Goal: Task Accomplishment & Management: Manage account settings

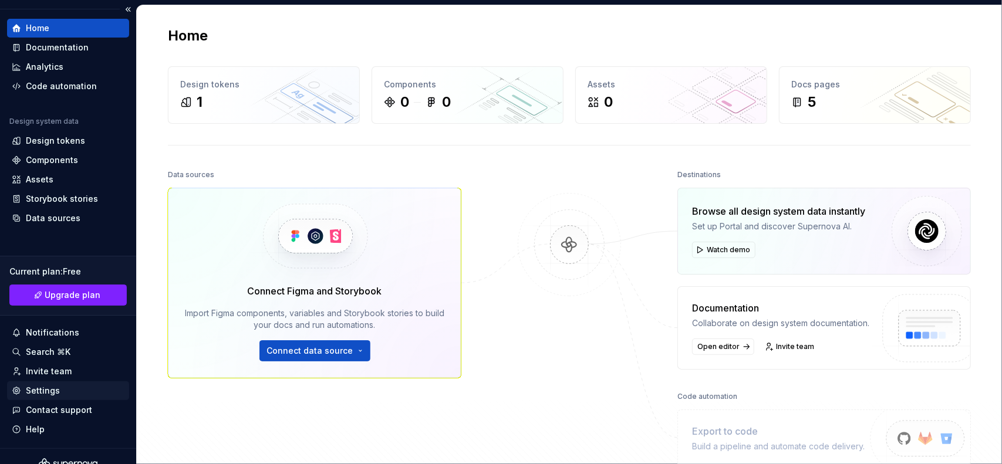
scroll to position [41, 0]
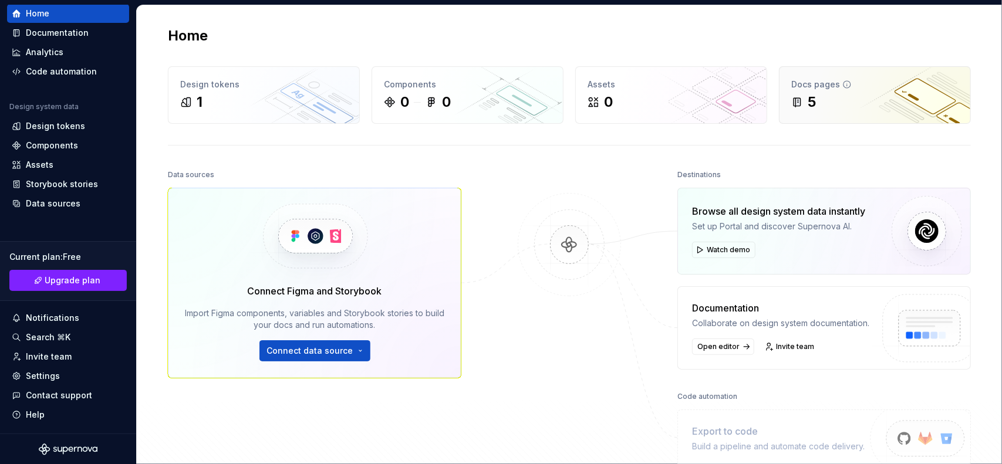
click at [833, 116] on div "Docs pages 5" at bounding box center [874, 95] width 191 height 56
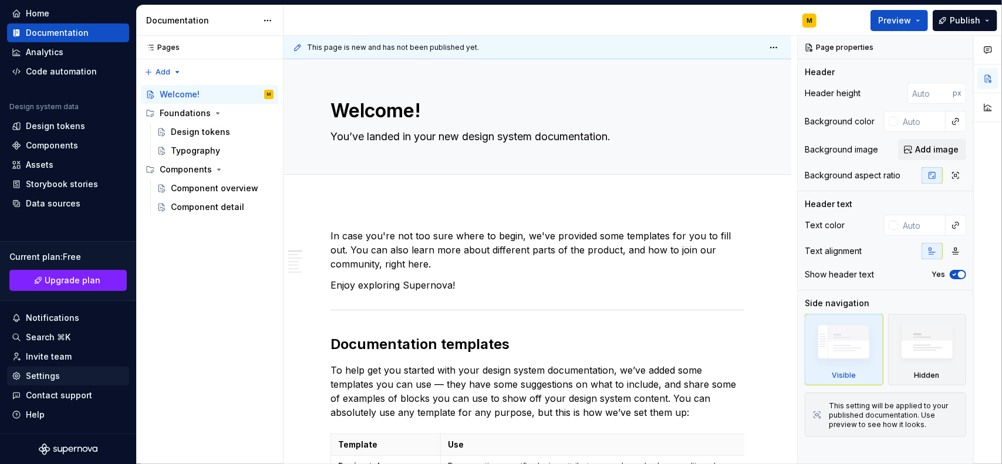
click at [63, 373] on div "Settings" at bounding box center [68, 376] width 113 height 12
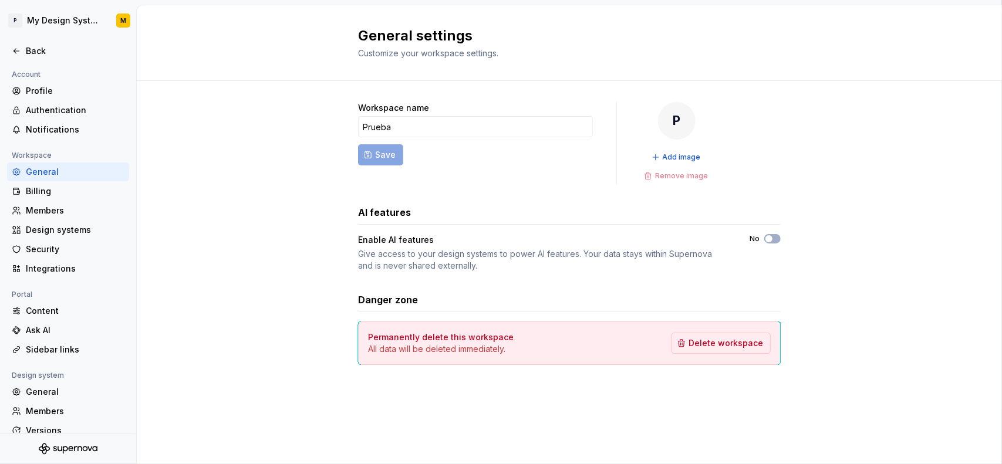
click at [238, 351] on div "Workspace name Prueba Save P Add image Remove image AI features Enable AI featu…" at bounding box center [569, 245] width 865 height 329
click at [202, 463] on div "General settings Customize your workspace settings. Workspace name Prueba Save …" at bounding box center [569, 234] width 865 height 459
click at [9, 52] on div "Back" at bounding box center [68, 51] width 122 height 19
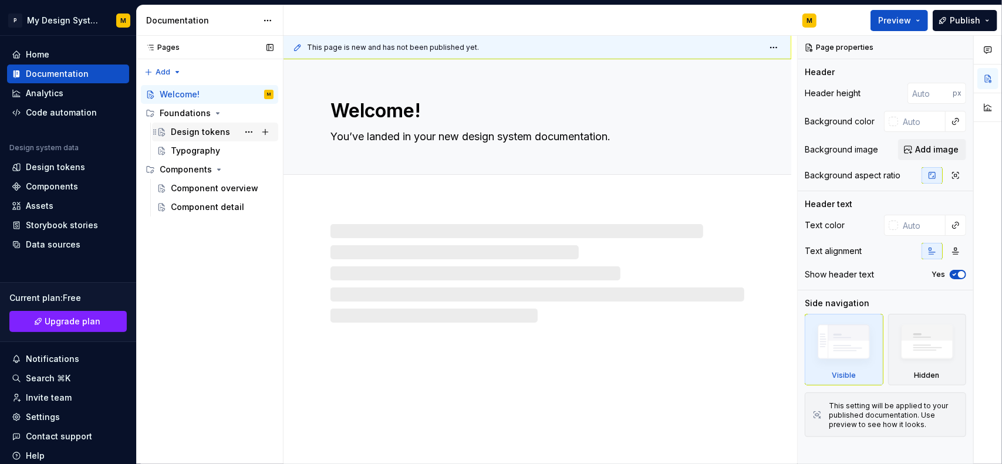
click at [199, 137] on div "Design tokens" at bounding box center [200, 132] width 59 height 12
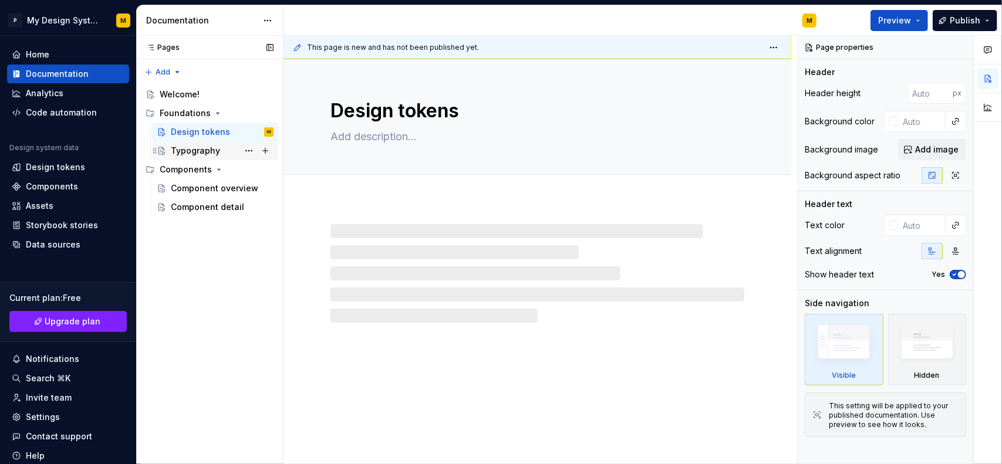
click at [198, 147] on div "Typography" at bounding box center [195, 151] width 49 height 12
click at [205, 188] on div "Component overview" at bounding box center [204, 188] width 67 height 12
click at [203, 207] on div "Component detail" at bounding box center [204, 207] width 67 height 12
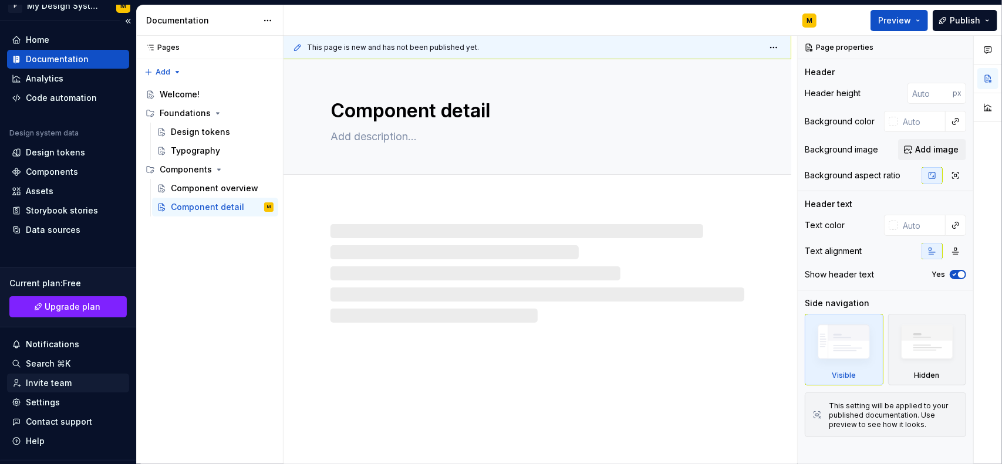
scroll to position [41, 0]
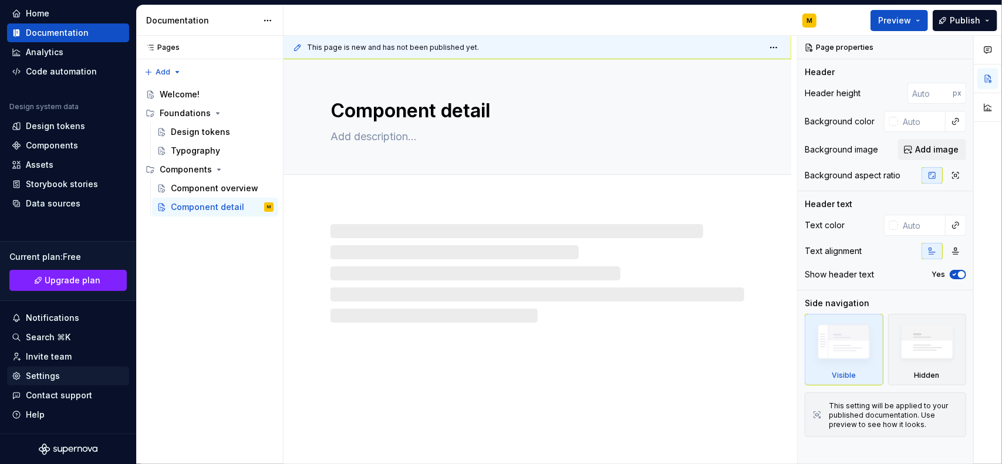
type textarea "*"
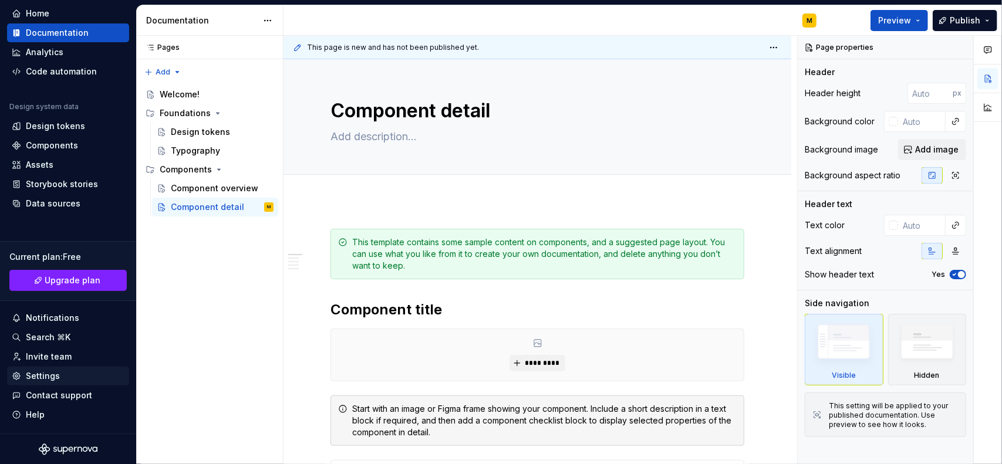
click at [47, 367] on div "Settings" at bounding box center [68, 376] width 122 height 19
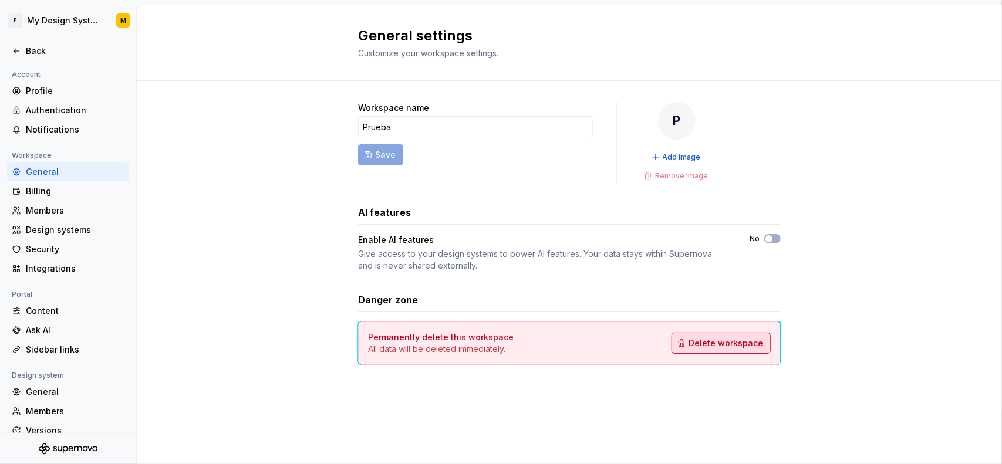
click at [714, 344] on span "Delete workspace" at bounding box center [725, 343] width 75 height 12
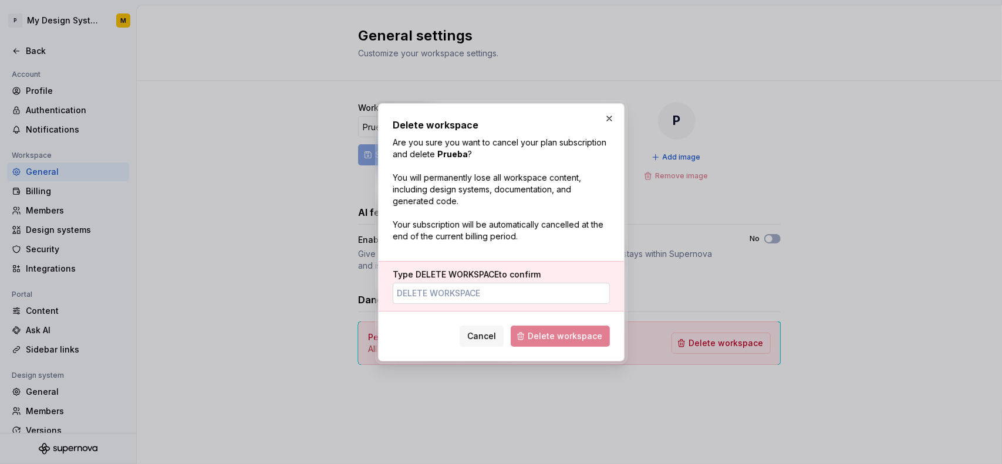
click at [495, 295] on input "Type DELETE WORKSPACE to confirm" at bounding box center [501, 293] width 217 height 21
type input "DELETE WORKSPACE"
click at [583, 331] on span "Delete workspace" at bounding box center [564, 336] width 75 height 12
